Goal: Information Seeking & Learning: Stay updated

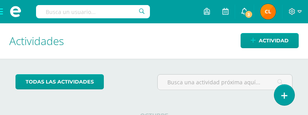
click at [242, 10] on icon at bounding box center [244, 11] width 6 height 7
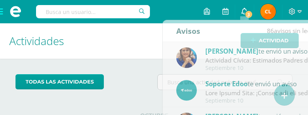
click at [242, 10] on icon at bounding box center [244, 11] width 6 height 7
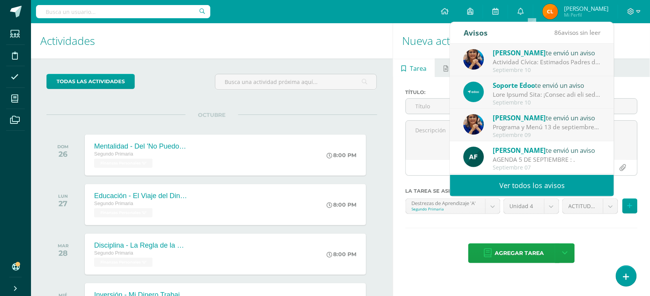
click at [307, 113] on div "todas las Actividades No tienes actividades Échale un vistazo a los demás perío…" at bounding box center [212, 262] width 362 height 409
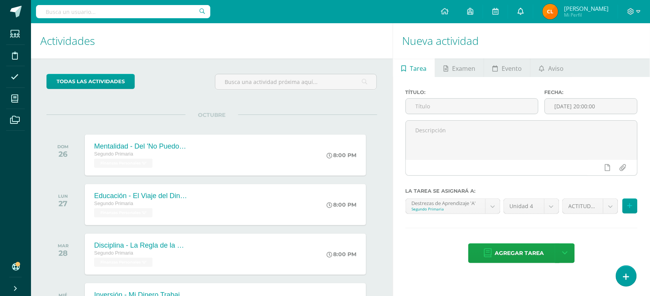
click at [307, 7] on link "0" at bounding box center [520, 11] width 25 height 23
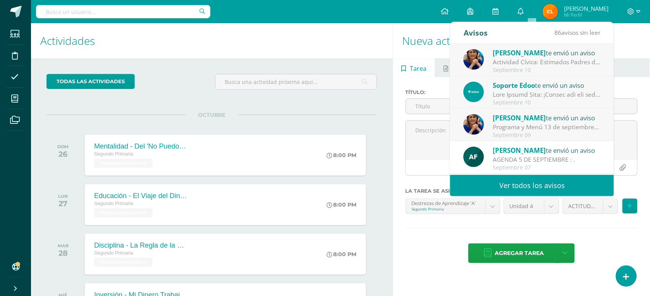
click at [307, 38] on div "Avisos" at bounding box center [475, 32] width 24 height 21
click at [307, 50] on span "[PERSON_NAME]" at bounding box center [519, 52] width 53 height 9
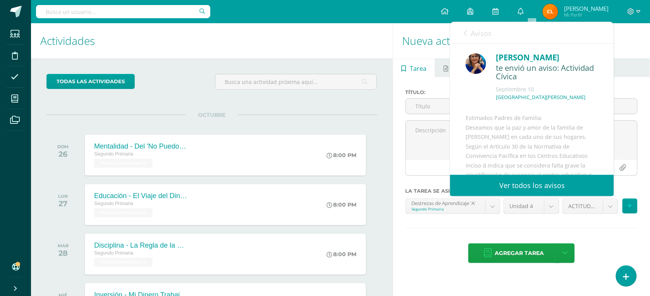
click at [307, 114] on link "Ver todos los avisos" at bounding box center [532, 185] width 164 height 21
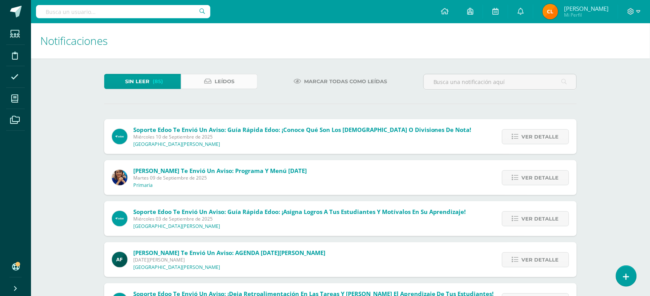
click at [221, 84] on span "Leídos" at bounding box center [225, 81] width 20 height 14
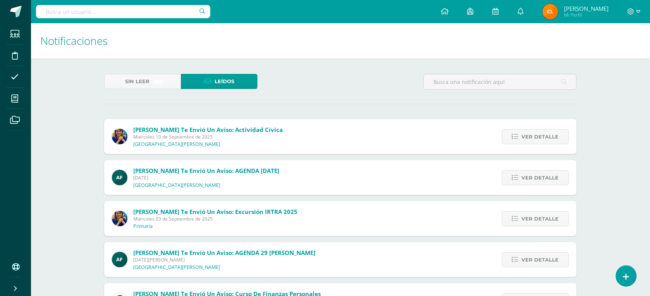
click at [202, 175] on span "Domingo 07 de Septiembre de 2025" at bounding box center [206, 178] width 146 height 7
click at [133, 81] on span "Sin leer" at bounding box center [137, 81] width 24 height 14
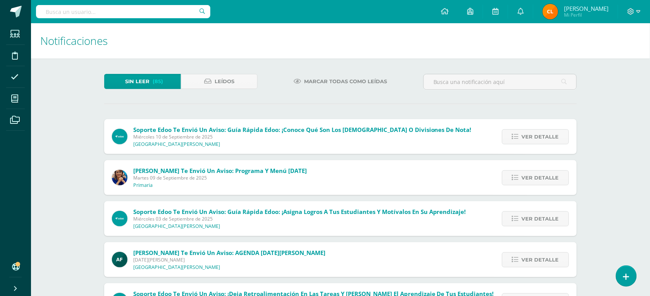
click at [184, 128] on span "Soporte Edoo te envió un aviso: Guía Rápida Edoo: ¡Conoce qué son los Bolsones …" at bounding box center [302, 130] width 338 height 8
click at [161, 81] on span "(85)" at bounding box center [158, 81] width 10 height 14
click at [210, 78] on icon at bounding box center [207, 81] width 7 height 7
click at [218, 88] on span "Leídos" at bounding box center [225, 81] width 20 height 14
drag, startPoint x: 157, startPoint y: 173, endPoint x: 156, endPoint y: 168, distance: 5.1
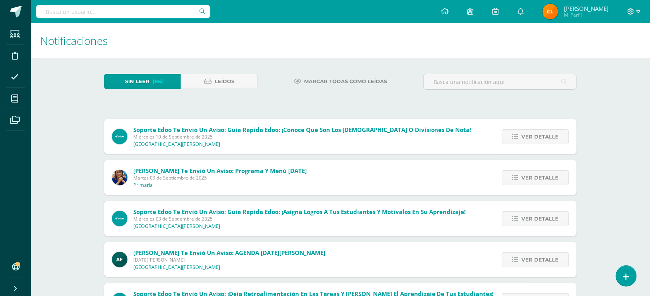
click at [157, 173] on span "[PERSON_NAME] te envió un aviso: Programa y Menú [DATE]" at bounding box center [219, 171] width 173 height 8
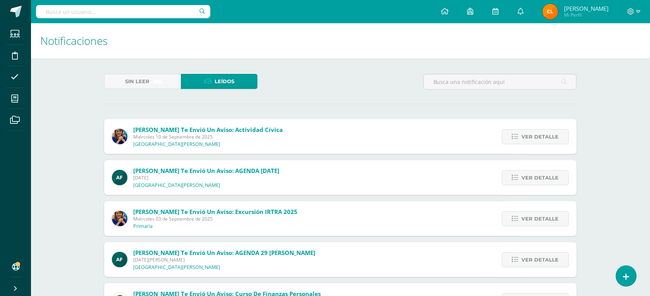
click at [213, 79] on link "Leídos" at bounding box center [219, 81] width 77 height 15
click at [141, 83] on span "Sin leer" at bounding box center [137, 81] width 24 height 14
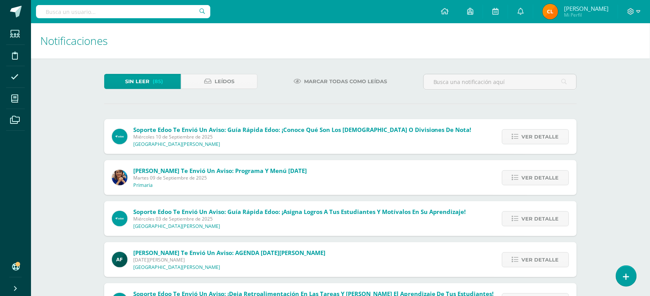
click at [295, 177] on span "Martes 09 de Septiembre de 2025" at bounding box center [219, 178] width 173 height 7
click at [293, 173] on span "Lucía Noriega te envió un aviso: Programa y Menú 13 de septiembre" at bounding box center [219, 171] width 173 height 8
click at [176, 173] on span "Lucía Noriega te envió un aviso: Programa y Menú 13 de septiembre" at bounding box center [219, 171] width 173 height 8
click at [522, 174] on link "Ver detalle" at bounding box center [535, 177] width 67 height 15
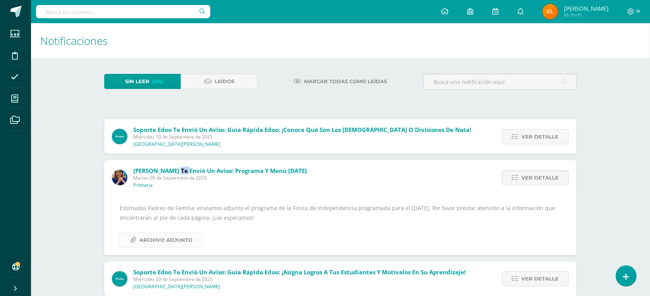
click at [169, 244] on span "Archivo Adjunto" at bounding box center [165, 240] width 53 height 14
click at [281, 88] on div "Marcar todas como leídas" at bounding box center [341, 85] width 160 height 22
click at [228, 82] on span "Leídos" at bounding box center [225, 81] width 20 height 14
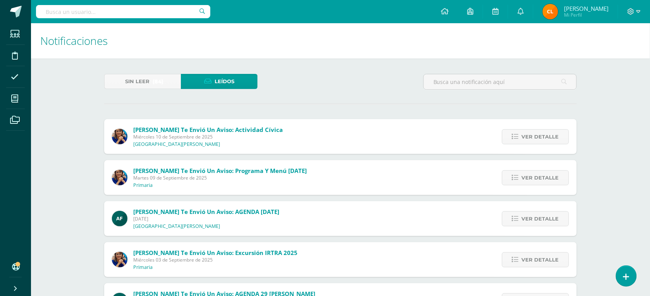
click at [192, 135] on span "Miércoles 10 de Septiembre de 2025" at bounding box center [207, 137] width 149 height 7
click at [230, 130] on span "[PERSON_NAME] te envió un aviso: Actividad Cívica" at bounding box center [207, 130] width 149 height 8
click at [550, 137] on span "Ver detalle" at bounding box center [540, 137] width 37 height 14
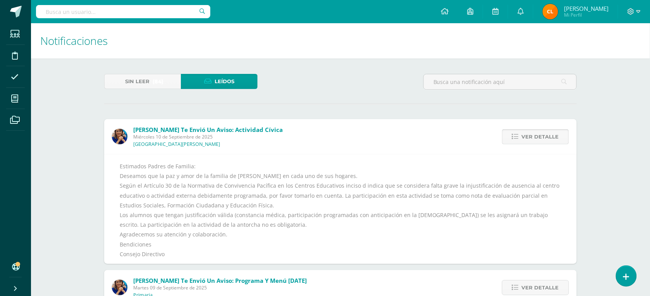
click at [550, 137] on span "Ver detalle" at bounding box center [540, 137] width 37 height 14
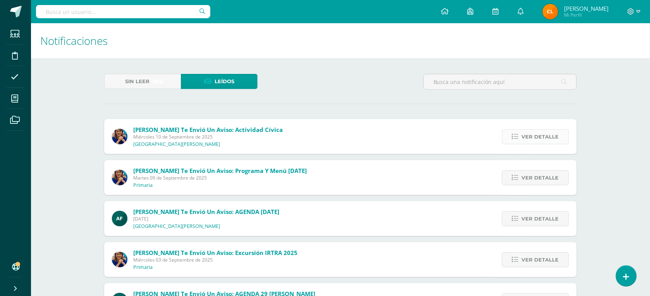
click at [550, 137] on span "Ver detalle" at bounding box center [540, 137] width 37 height 14
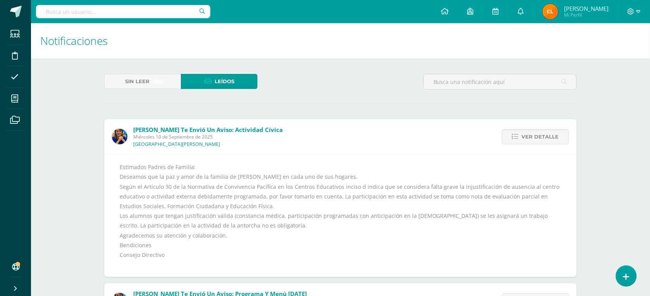
click at [218, 78] on span "Leídos" at bounding box center [225, 81] width 20 height 14
click at [155, 79] on span "(84)" at bounding box center [158, 81] width 11 height 14
click at [220, 84] on span "Leídos" at bounding box center [225, 81] width 20 height 14
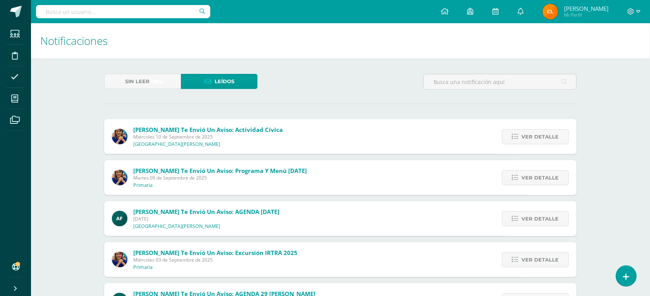
click at [279, 216] on span "[DATE]" at bounding box center [206, 219] width 146 height 7
click at [539, 214] on span "Ver detalle" at bounding box center [540, 219] width 37 height 14
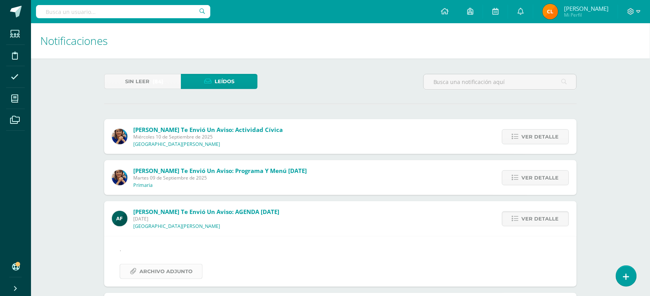
click at [165, 272] on span "Archivo Adjunto" at bounding box center [165, 271] width 53 height 14
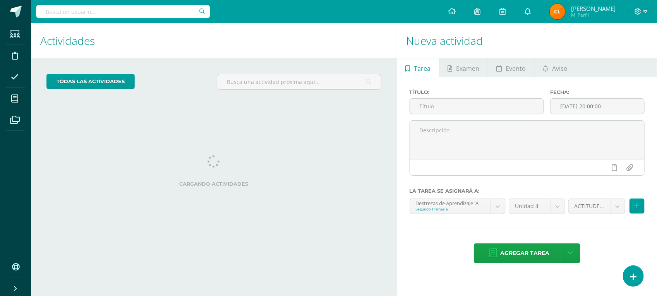
click at [531, 7] on span at bounding box center [528, 11] width 6 height 9
